Goal: Transaction & Acquisition: Purchase product/service

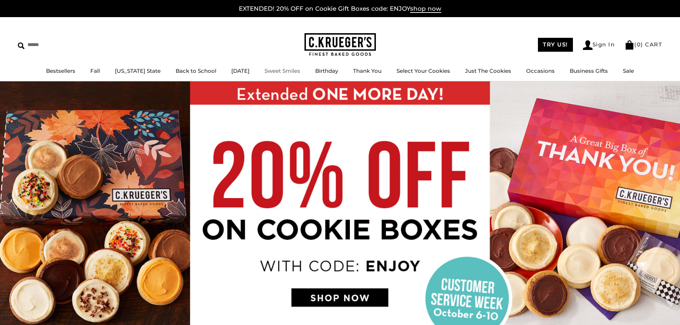
click at [284, 69] on link "Sweet Smiles" at bounding box center [283, 70] width 36 height 7
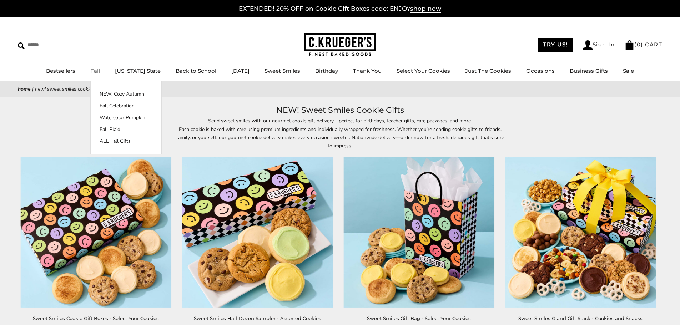
click at [99, 74] on link "Fall" at bounding box center [95, 70] width 10 height 7
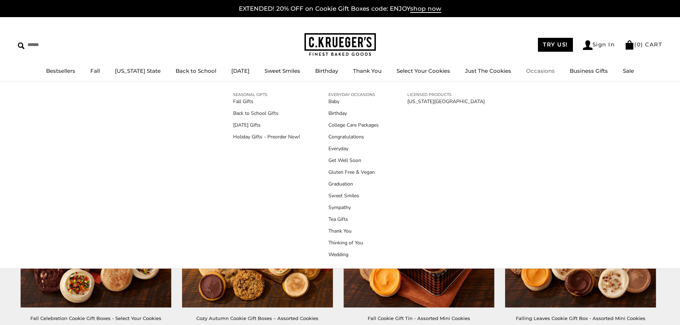
click at [533, 70] on link "Occasions" at bounding box center [540, 70] width 29 height 7
click at [346, 241] on link "Thinking of You" at bounding box center [353, 242] width 50 height 7
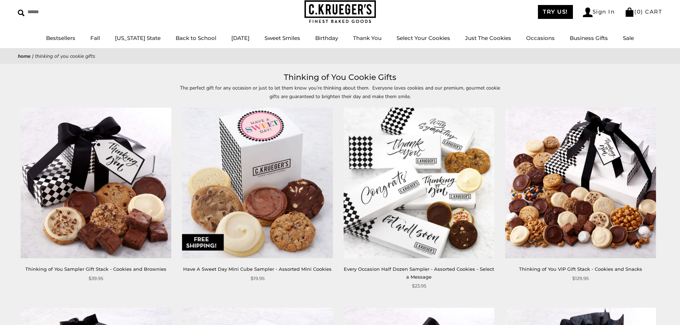
scroll to position [29, 0]
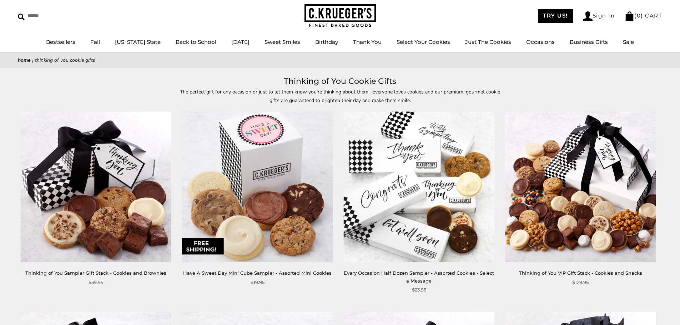
click at [266, 147] on img at bounding box center [257, 187] width 151 height 151
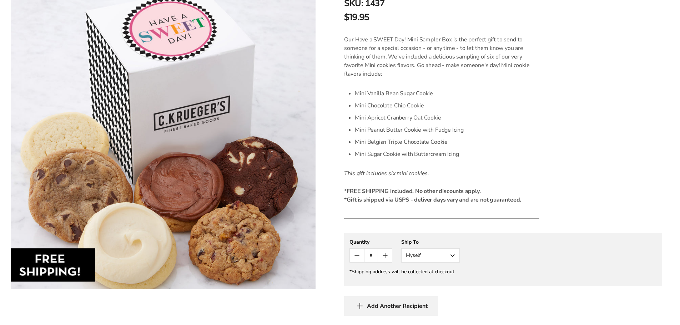
scroll to position [178, 0]
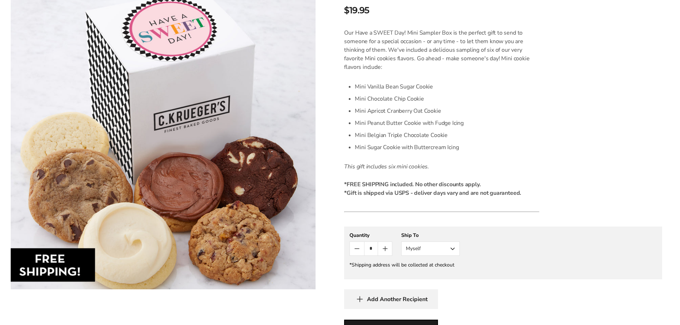
click at [451, 251] on button "Myself" at bounding box center [430, 249] width 59 height 14
click at [442, 272] on button "Other Recipient" at bounding box center [431, 275] width 58 height 13
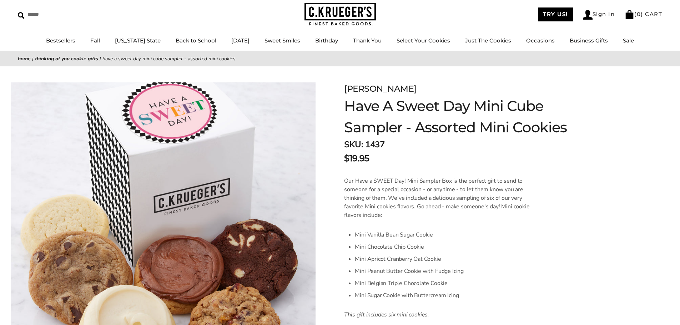
scroll to position [0, 0]
